Goal: Task Accomplishment & Management: Complete application form

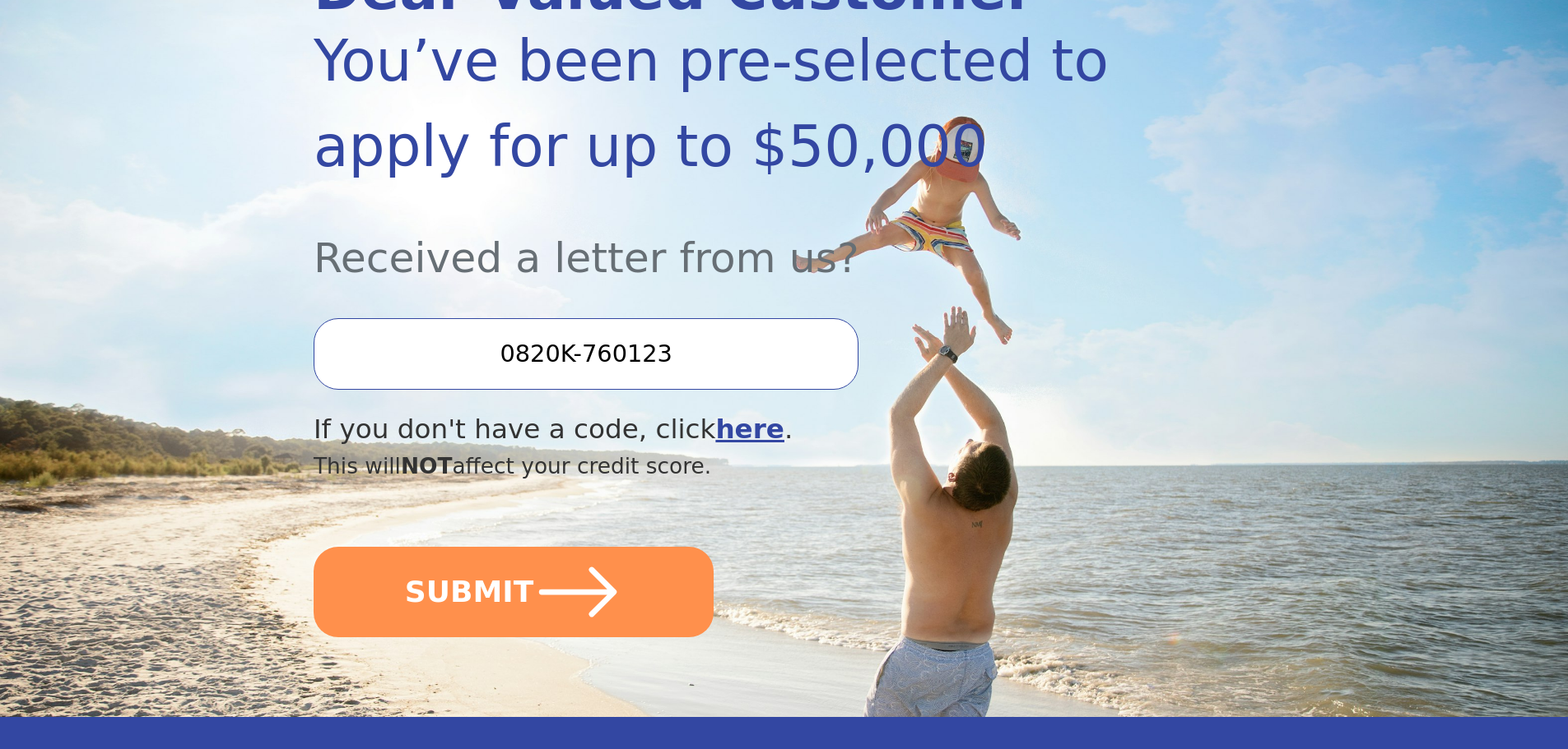
scroll to position [329, 0]
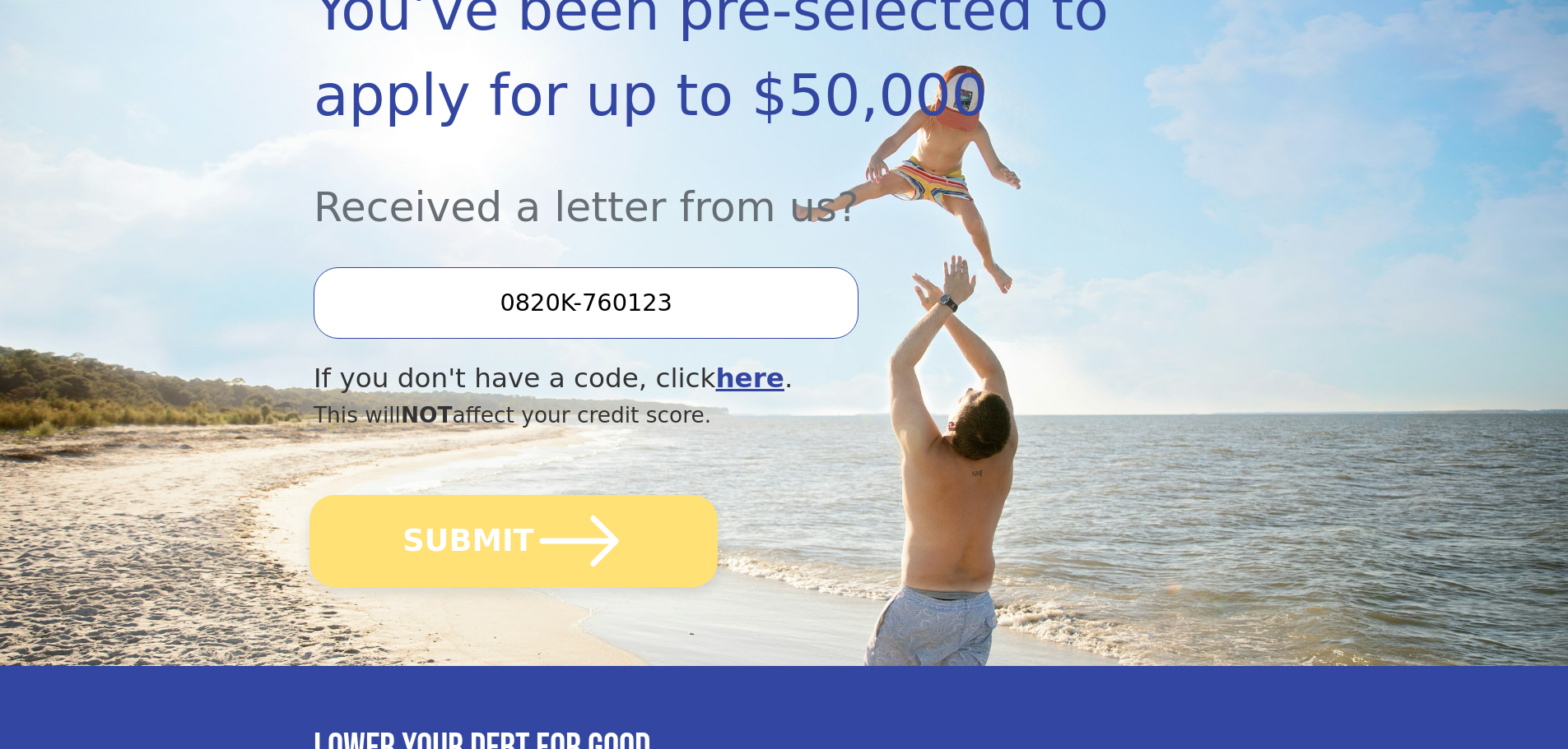
click at [577, 552] on icon "submit" at bounding box center [579, 541] width 91 height 91
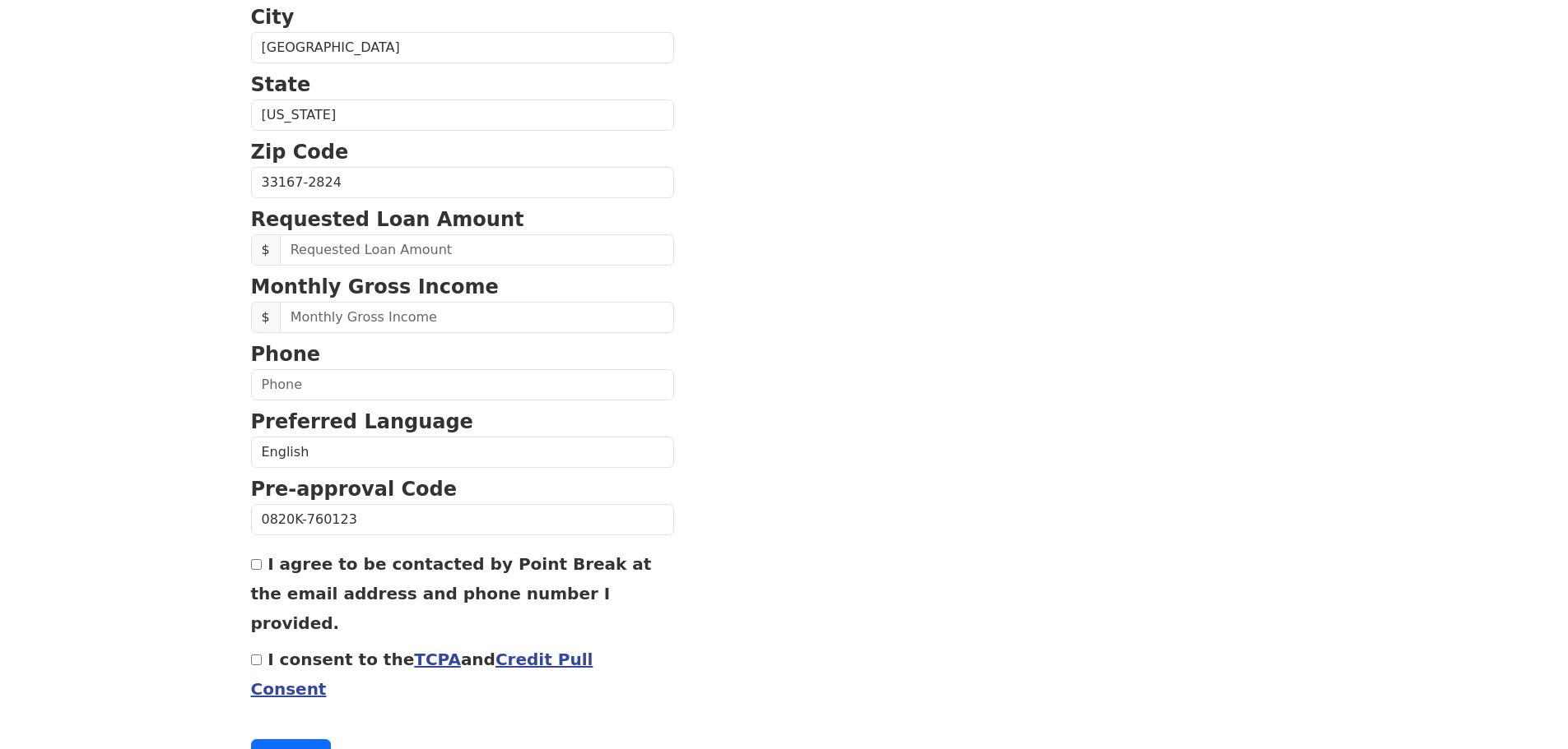
scroll to position [560, 0]
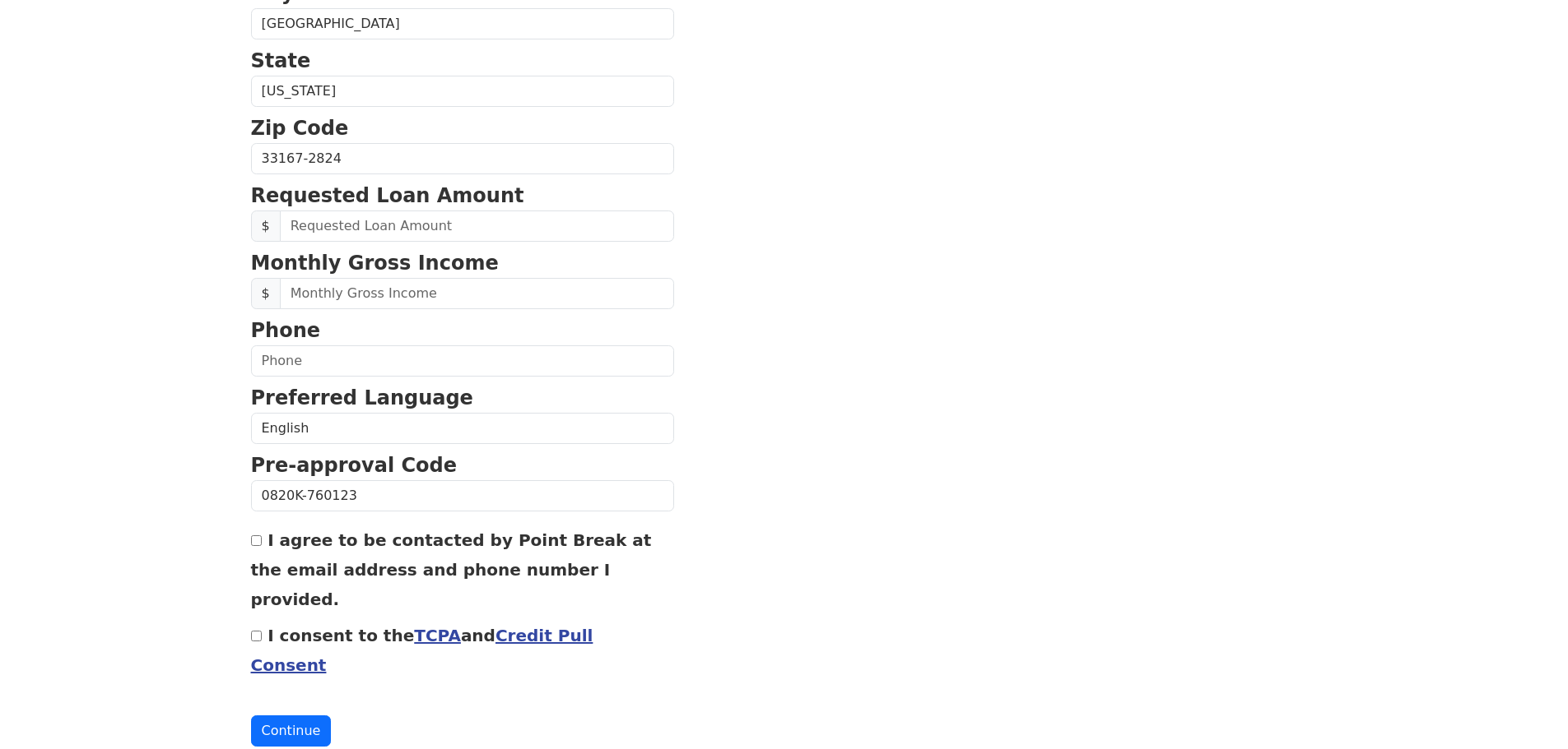
click at [255, 552] on div "I agree to be contacted by Point Break at the email address and phone number I …" at bounding box center [463, 569] width 423 height 89
click at [253, 620] on div "I consent to the TCPA and Credit Pull Consent" at bounding box center [463, 650] width 423 height 59
click at [252, 631] on input "I consent to the TCPA and Credit Pull Consent" at bounding box center [256, 636] width 11 height 11
checkbox input "true"
click at [260, 543] on input "I agree to be contacted by Point Break at the email address and phone number I …" at bounding box center [256, 541] width 11 height 11
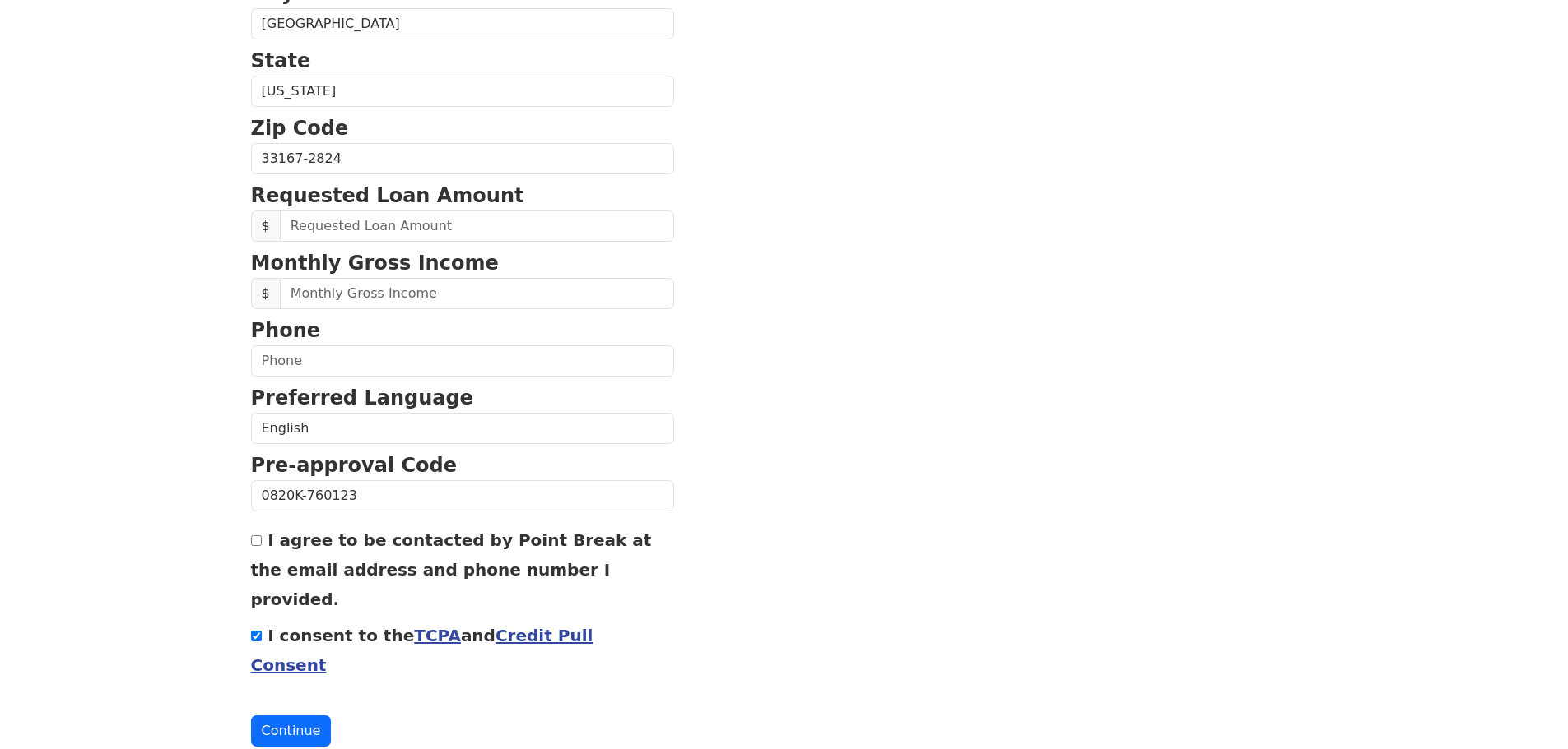
checkbox input "true"
click at [297, 716] on button "Continue" at bounding box center [291, 731] width 81 height 31
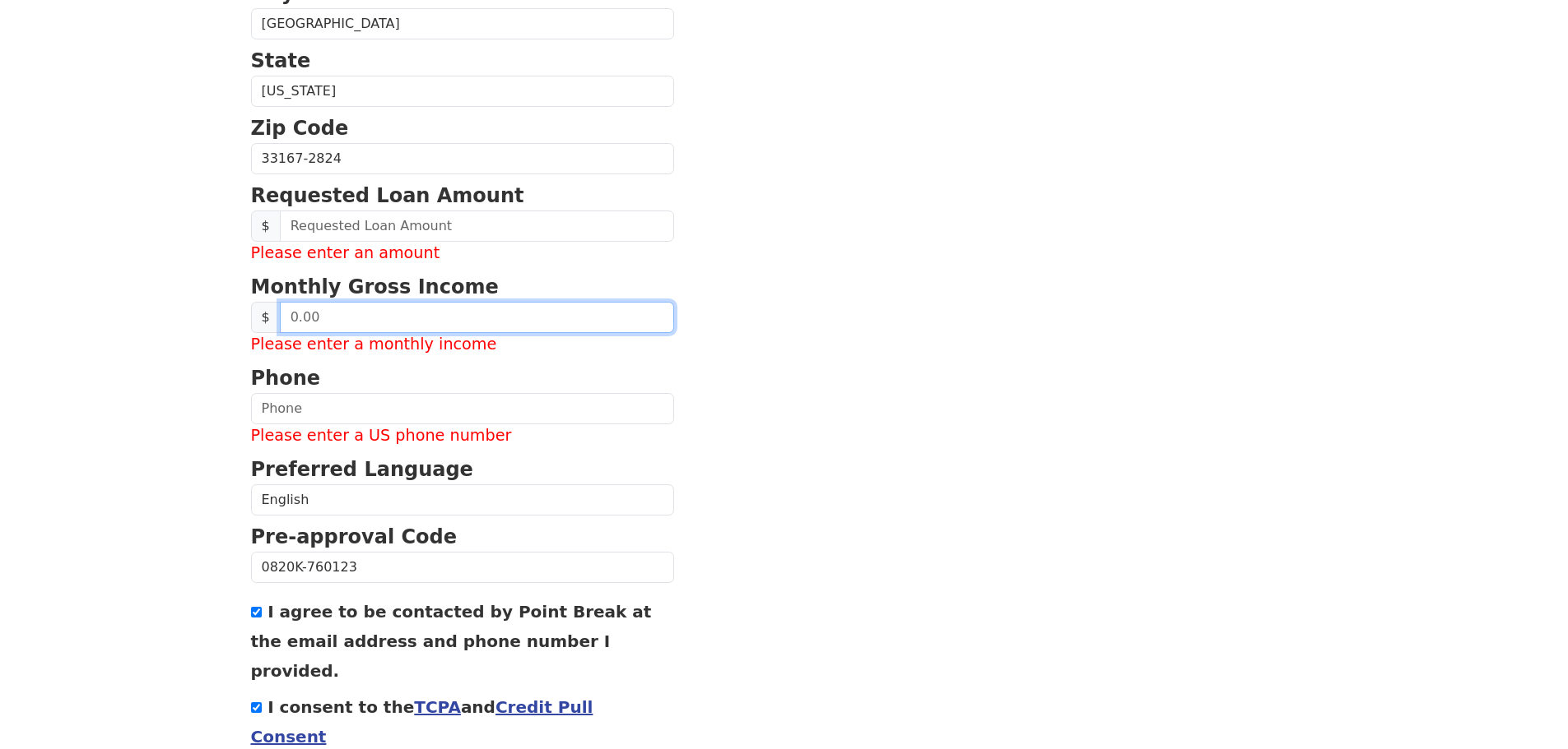
click at [400, 322] on input "text" at bounding box center [477, 318] width 395 height 31
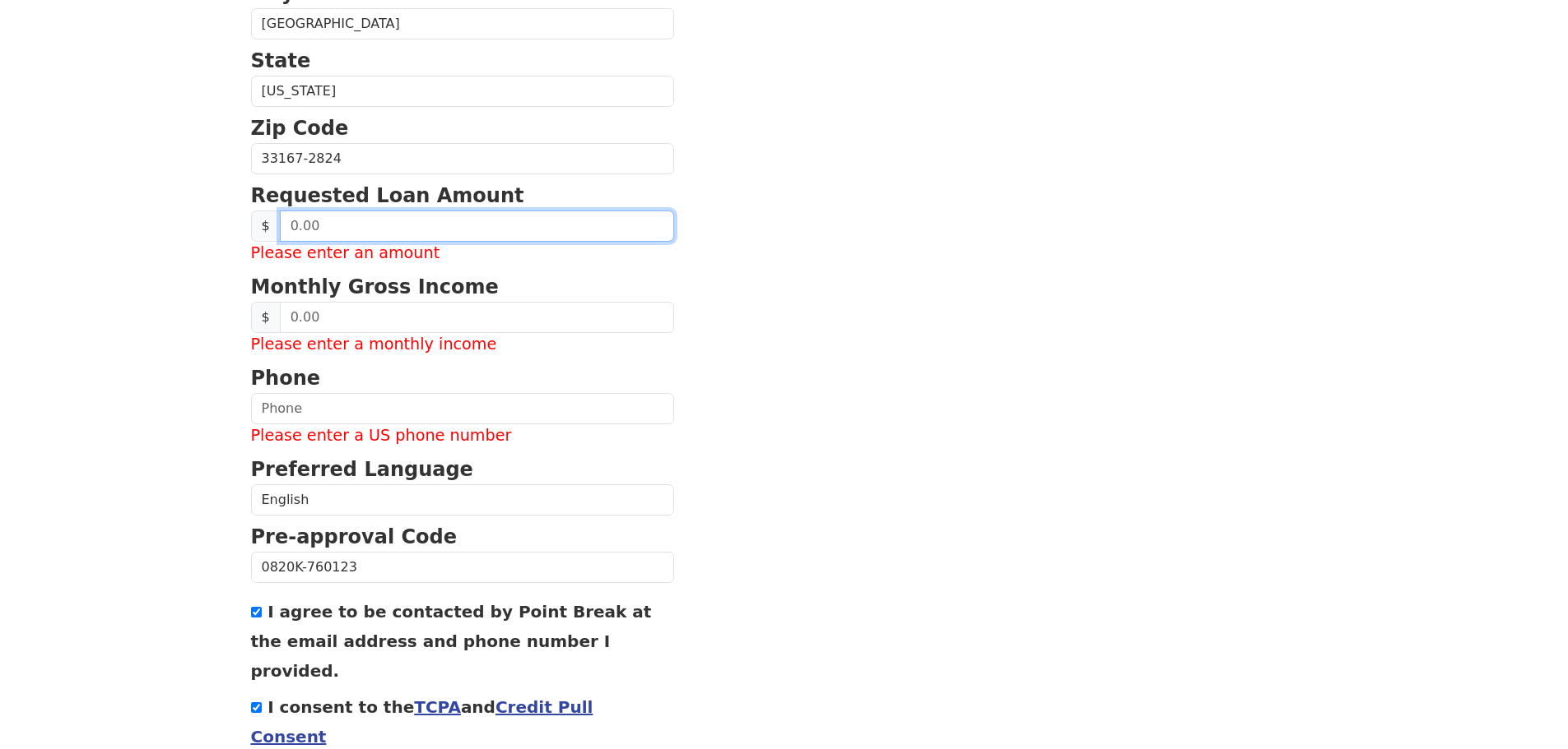
click at [402, 237] on input "text" at bounding box center [477, 226] width 395 height 31
type input "35,000.00"
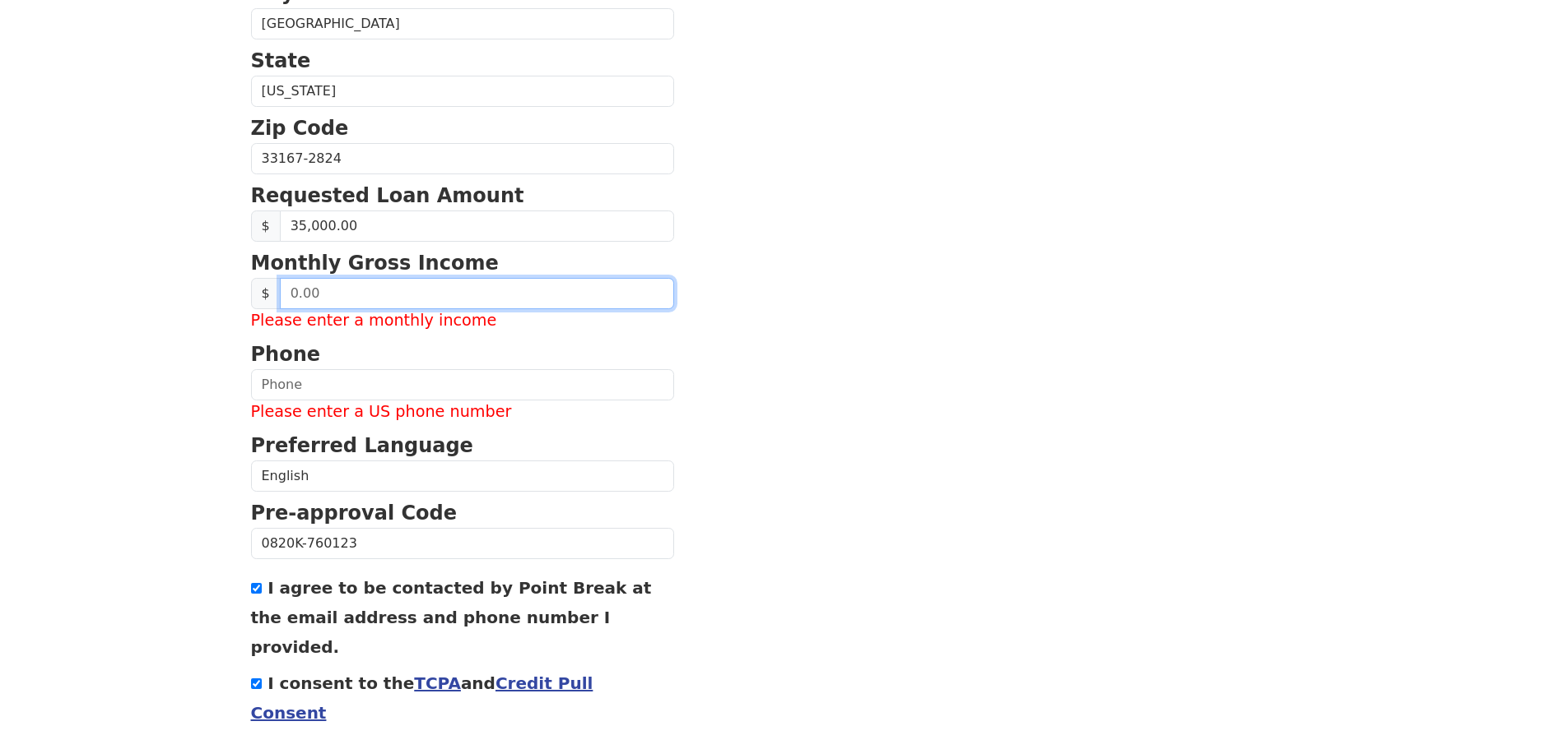
click at [400, 288] on input "text" at bounding box center [477, 293] width 395 height 31
drag, startPoint x: 398, startPoint y: 289, endPoint x: 253, endPoint y: 294, distance: 145.1
click at [253, 294] on div "$" at bounding box center [463, 293] width 423 height 31
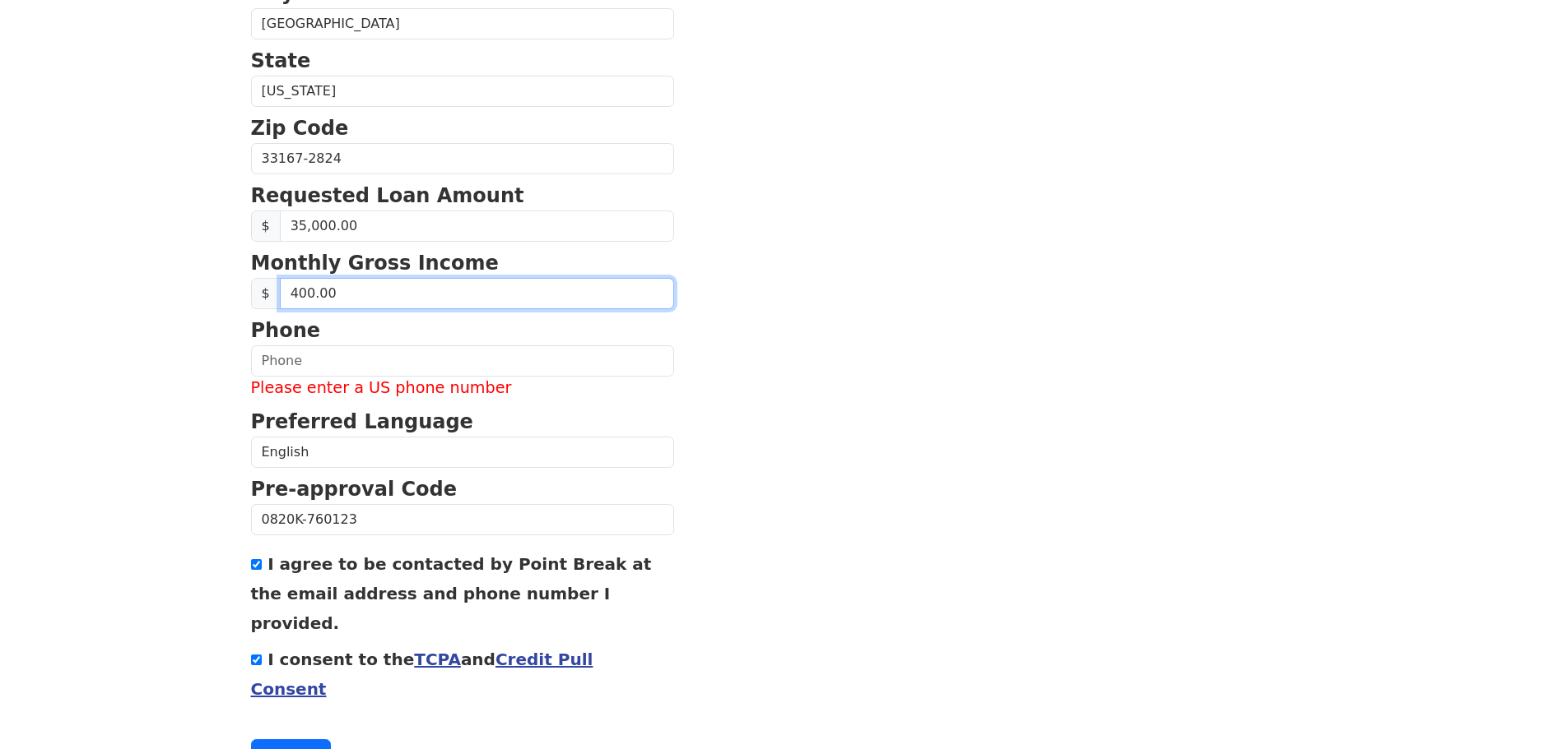
type input "4,000.00"
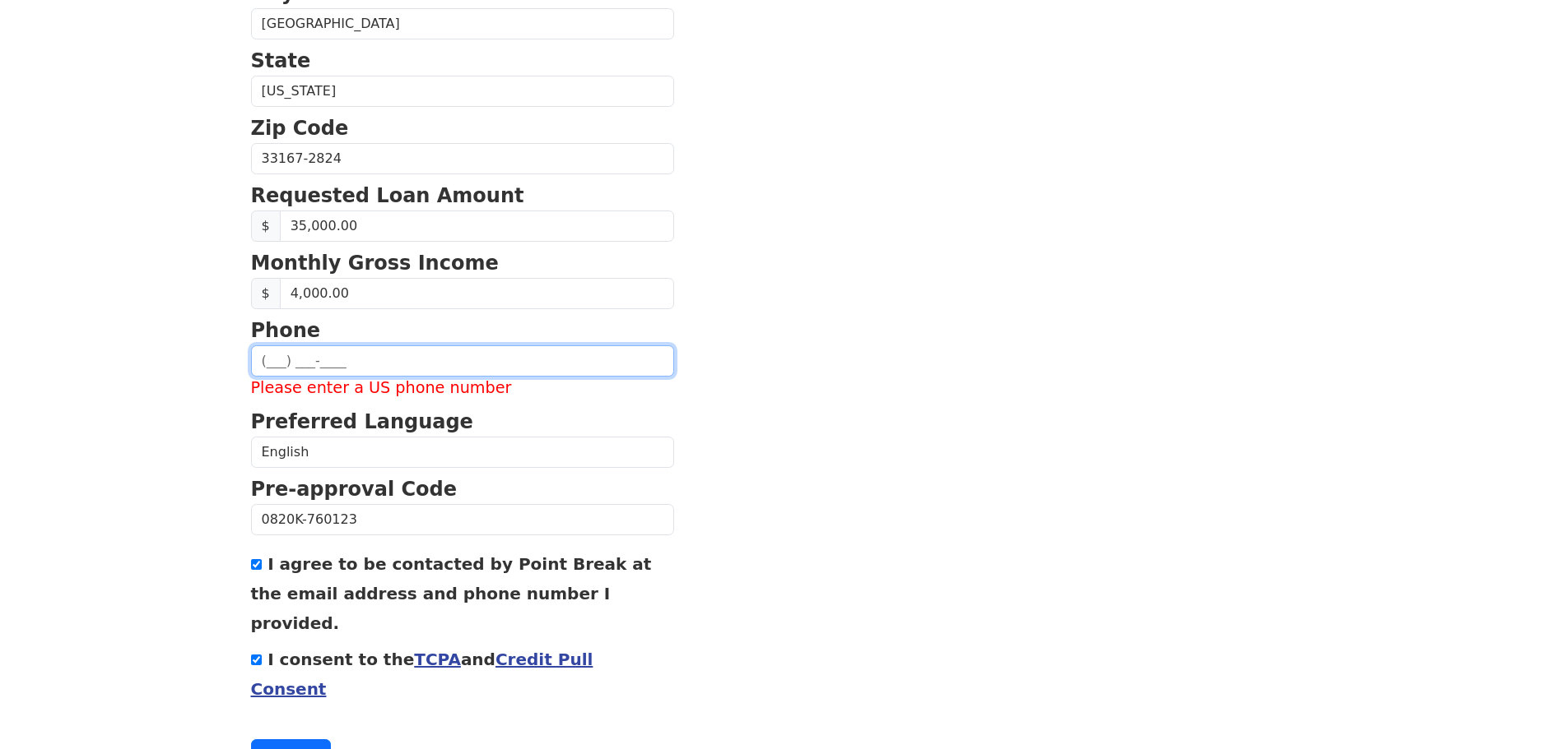
click at [456, 371] on input "text" at bounding box center [463, 361] width 423 height 31
type input "[PHONE_NUMBER]"
type input "[EMAIL_ADDRESS][DOMAIN_NAME]"
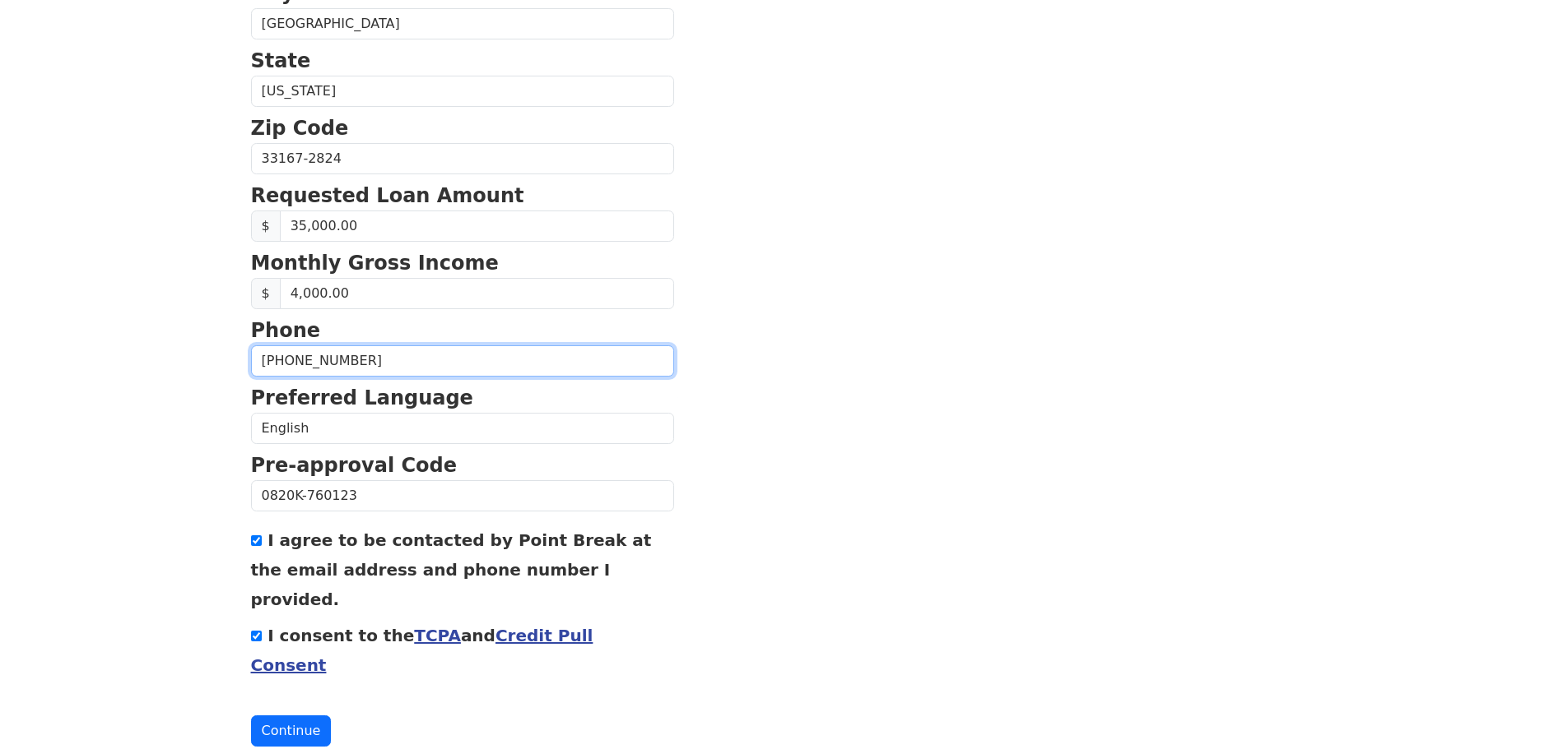
type input "[PHONE_NUMBER]"
click at [704, 400] on section "First Name [PERSON_NAME] Last Name [PERSON_NAME] Email Address [EMAIL_ADDRESS][…" at bounding box center [784, 148] width 1066 height 1197
click at [283, 716] on button "Continue" at bounding box center [291, 731] width 81 height 31
click at [300, 716] on button "Continue" at bounding box center [291, 731] width 81 height 31
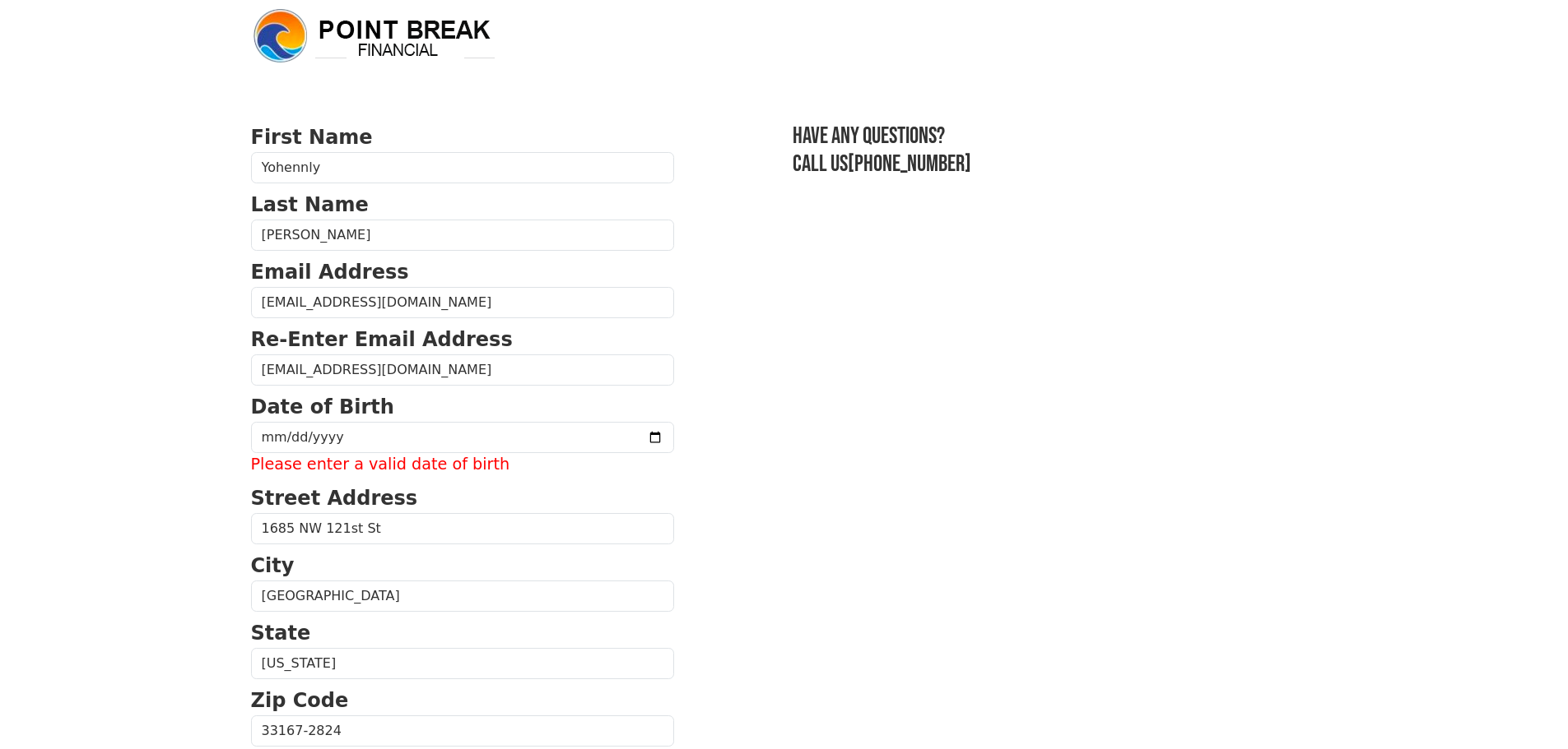
scroll to position [8, 0]
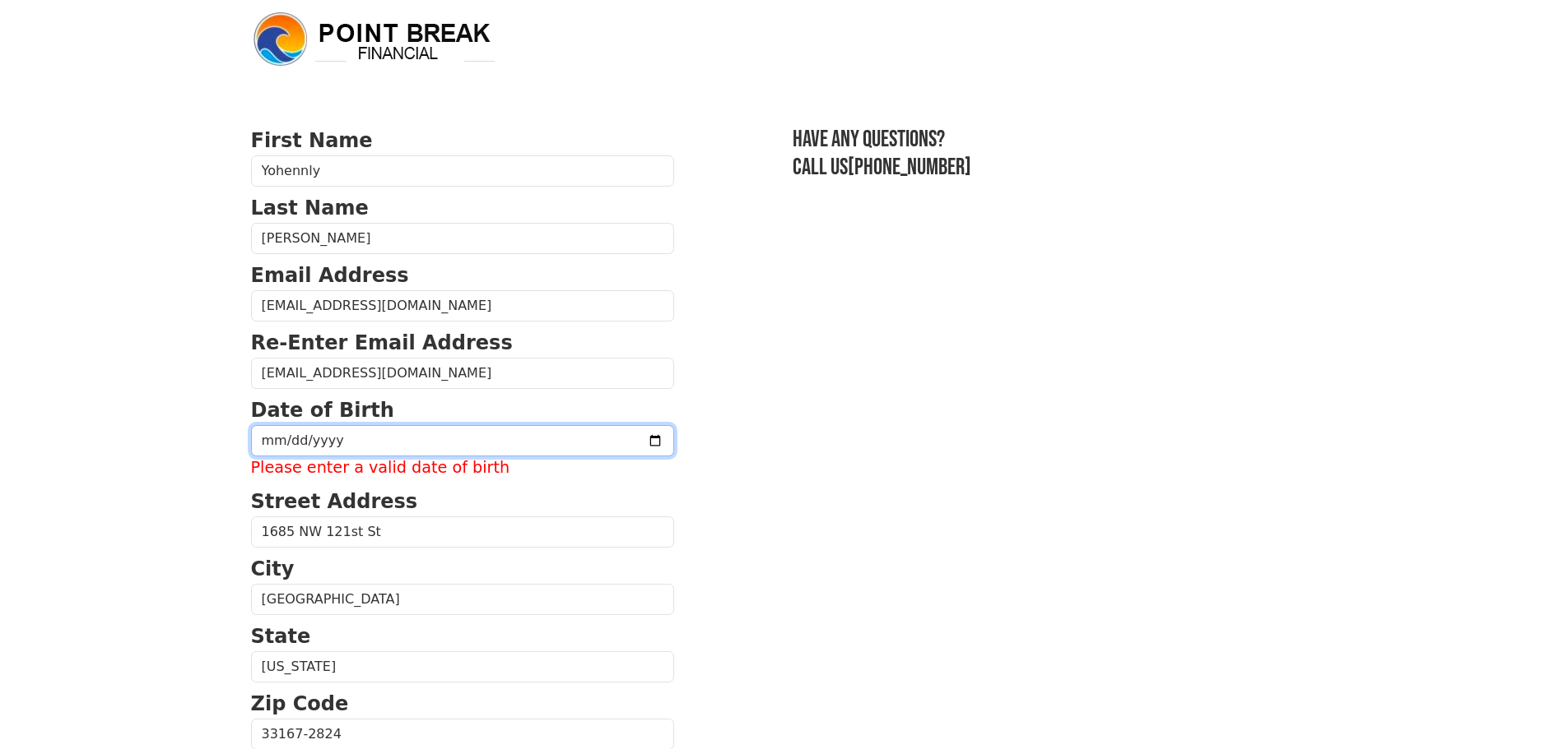
click at [345, 437] on input "date" at bounding box center [463, 441] width 423 height 31
type input "[DATE]"
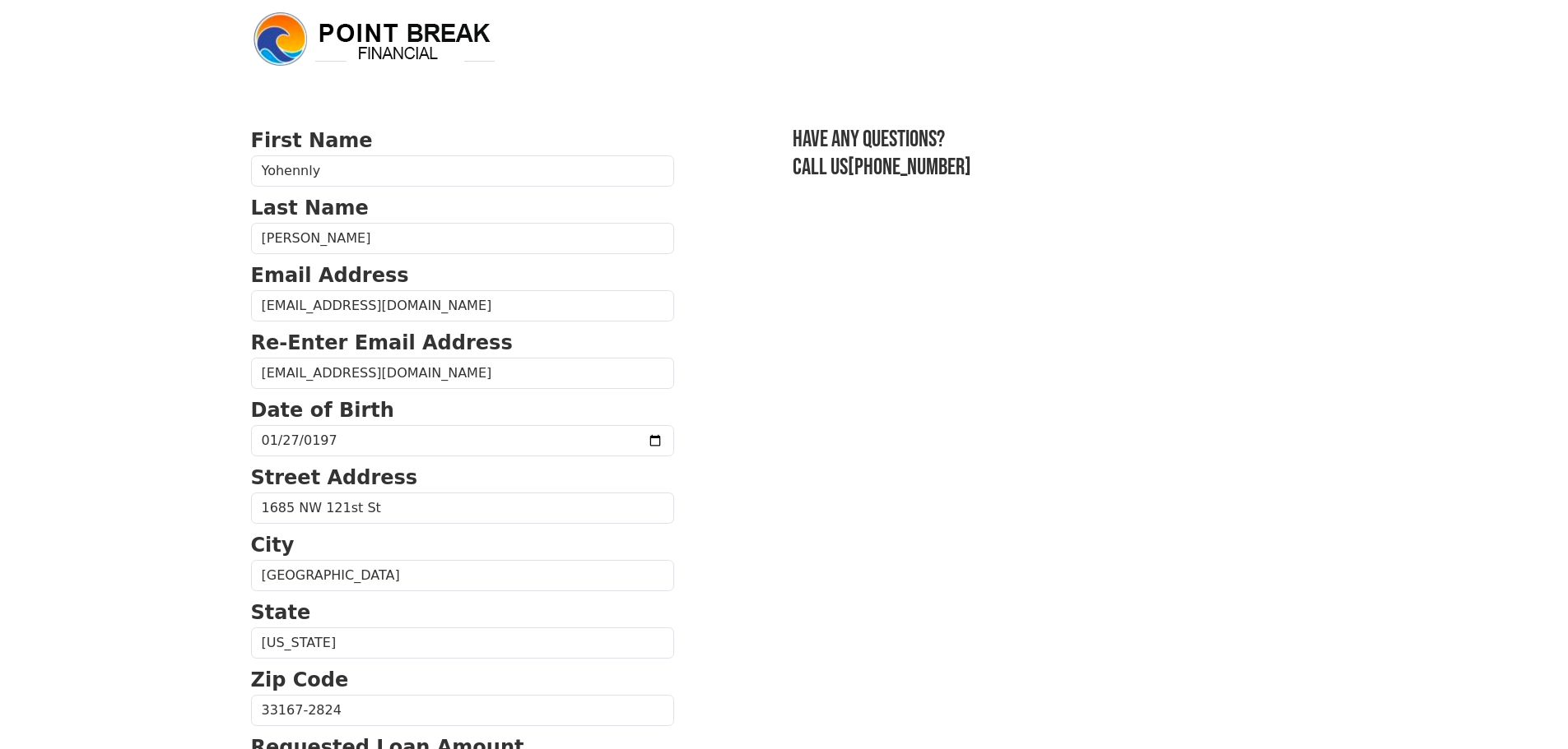
click at [881, 479] on section "First Name [PERSON_NAME] Last Name [PERSON_NAME] Email Address [EMAIL_ADDRESS][…" at bounding box center [784, 712] width 1066 height 1173
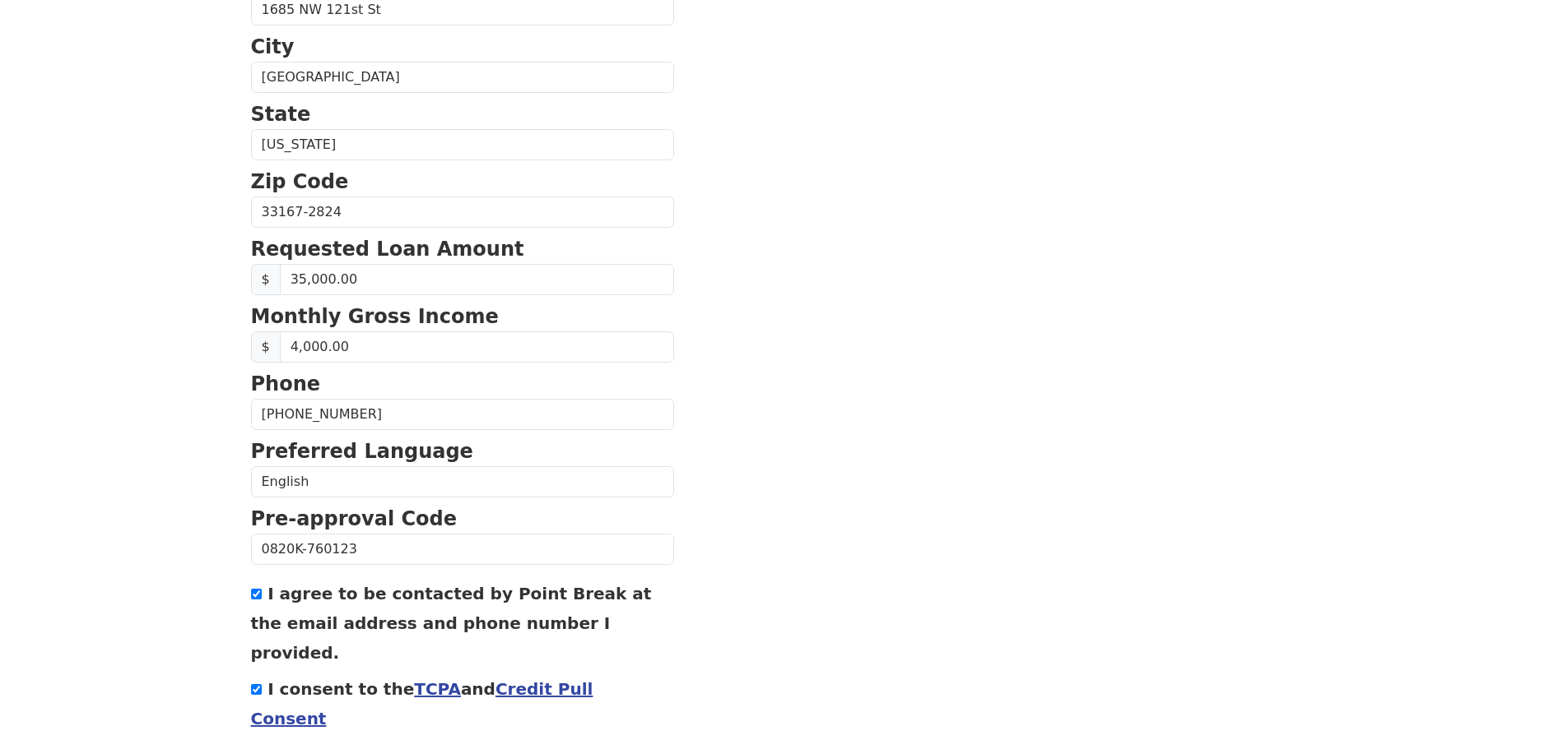
scroll to position [560, 0]
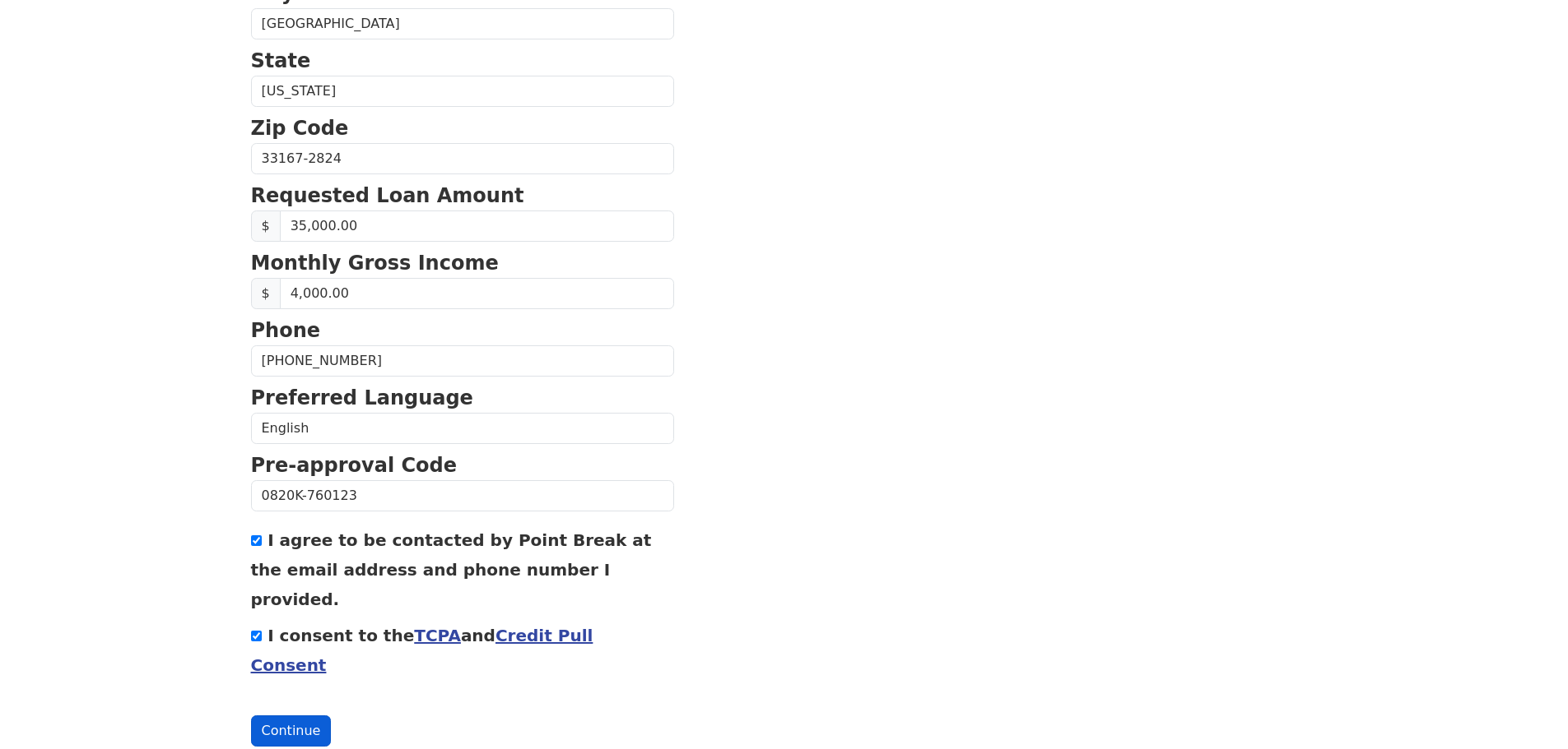
click at [274, 716] on button "Continue" at bounding box center [291, 731] width 81 height 31
